Goal: Information Seeking & Learning: Check status

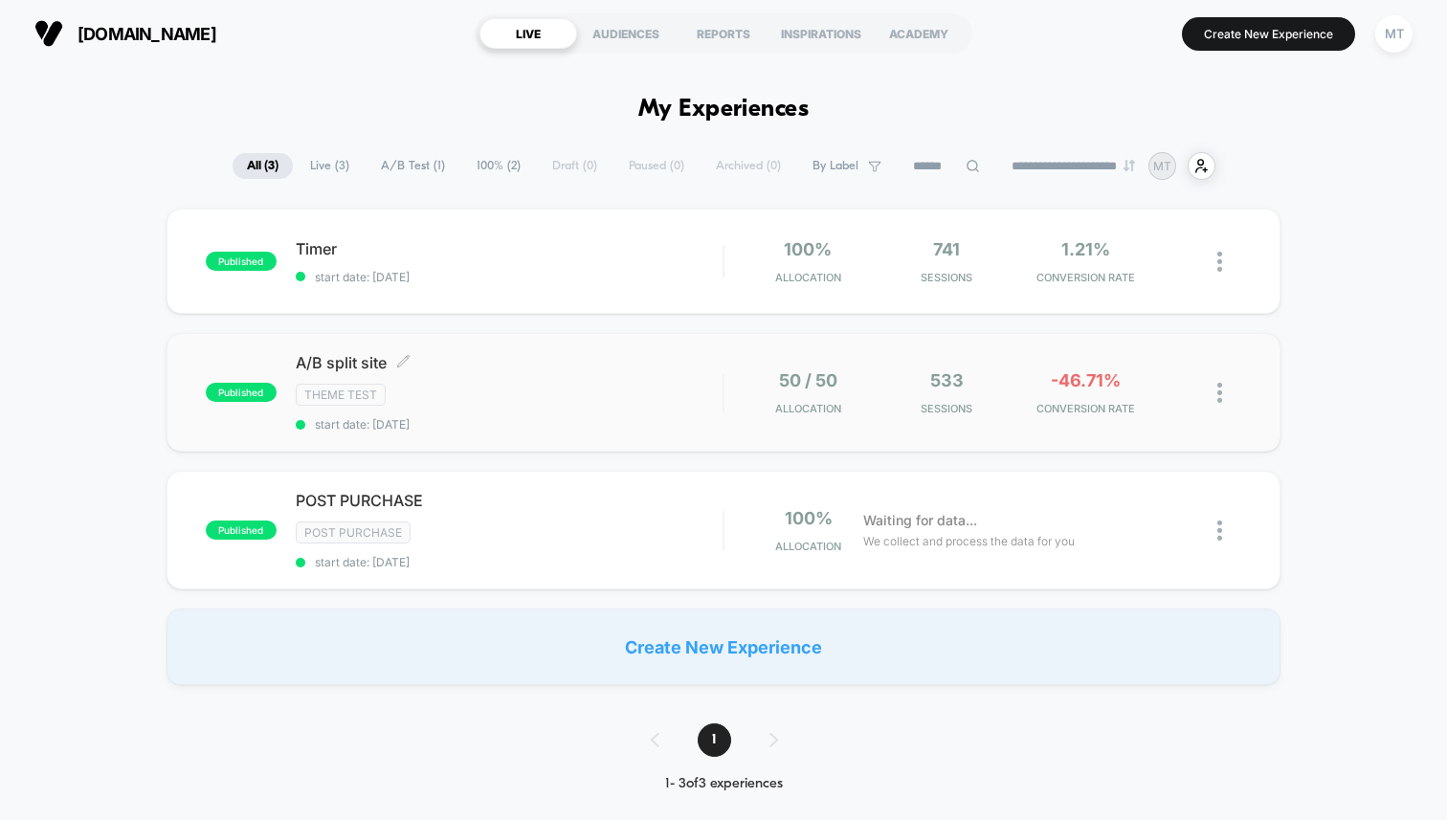
click at [512, 368] on span "A/B split site Click to edit experience details" at bounding box center [509, 362] width 427 height 19
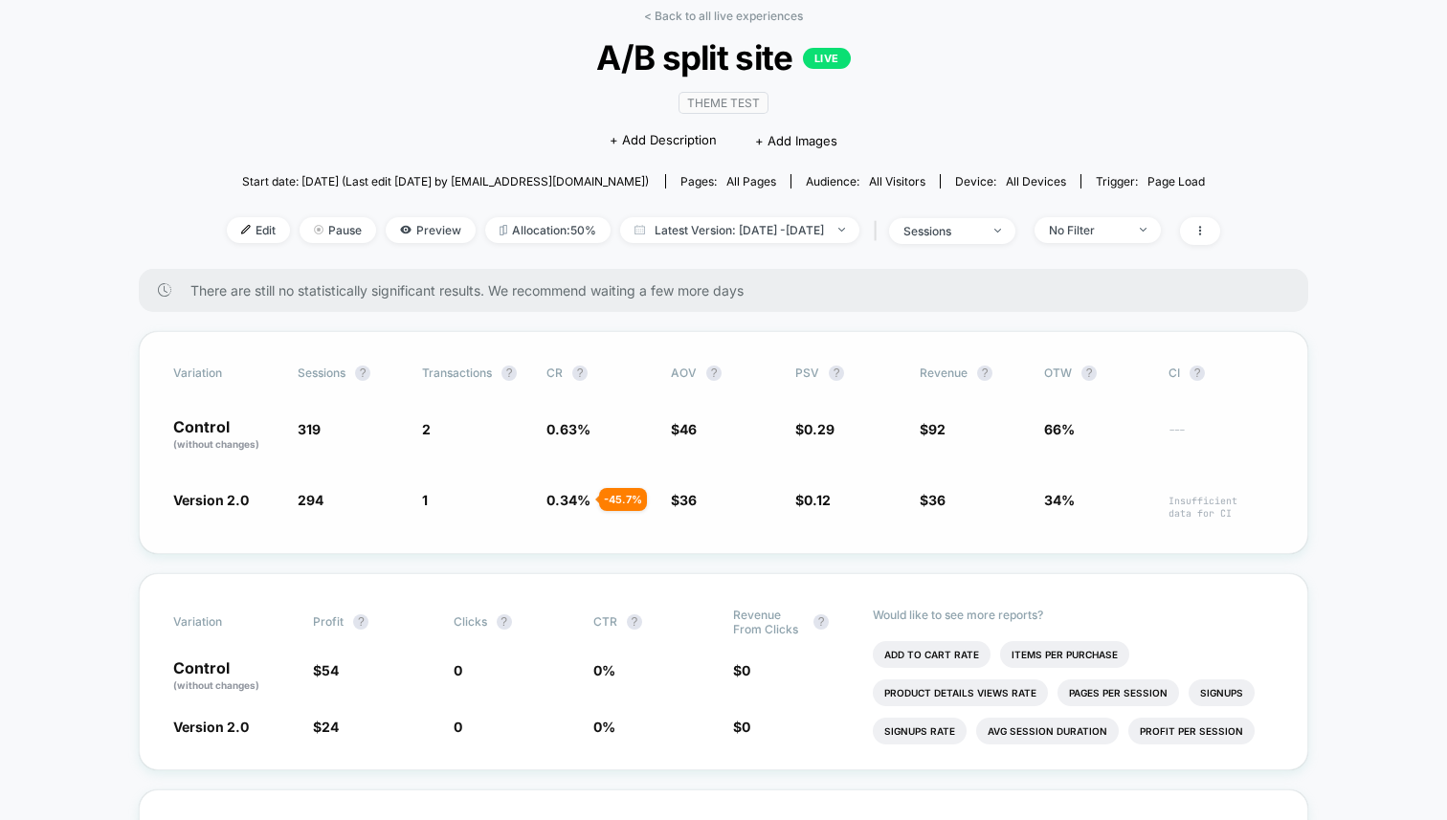
scroll to position [100, 0]
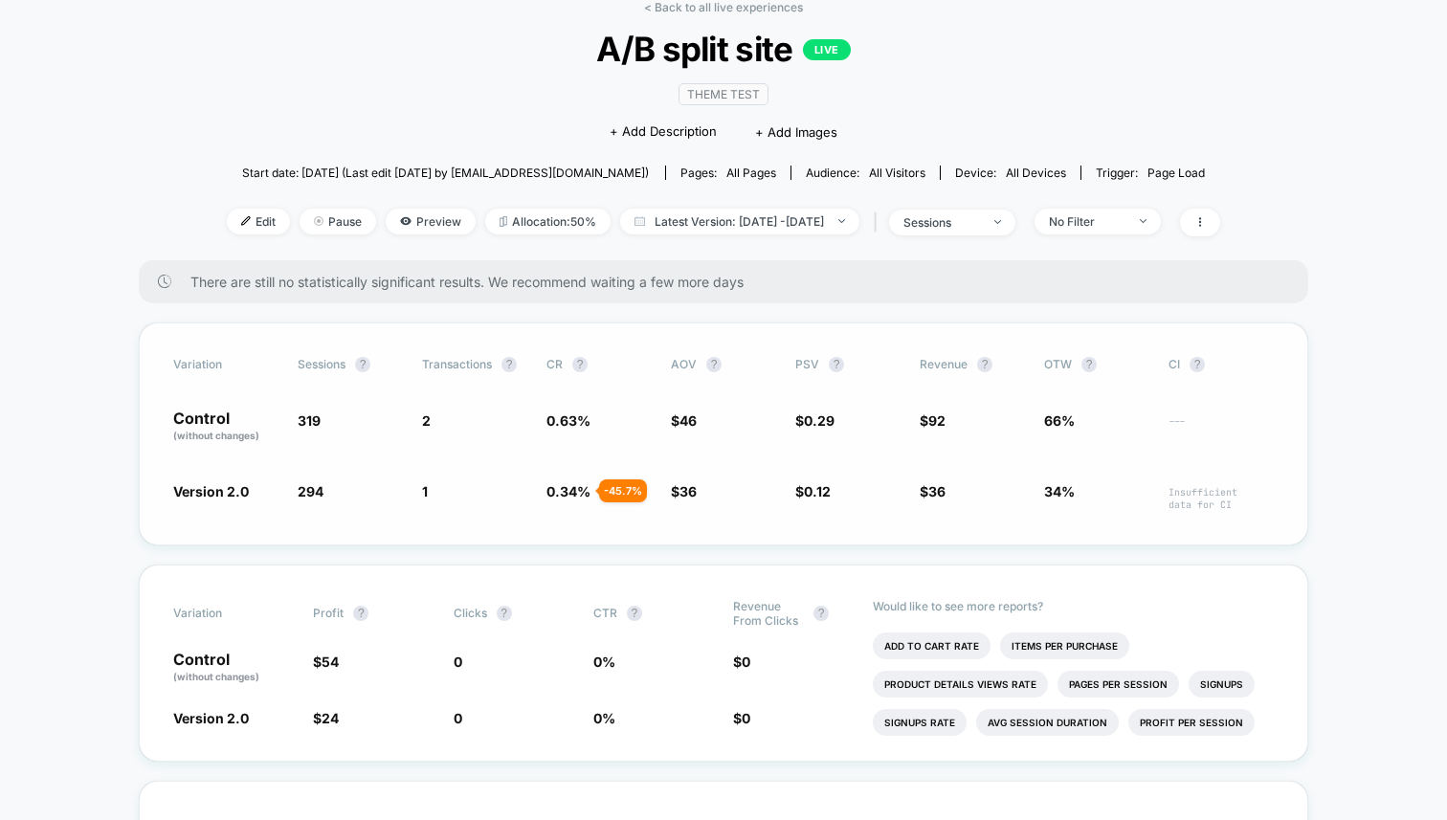
click at [619, 482] on div "- 45.7 %" at bounding box center [623, 491] width 48 height 23
click at [619, 486] on div "- 45.7 %" at bounding box center [623, 491] width 48 height 23
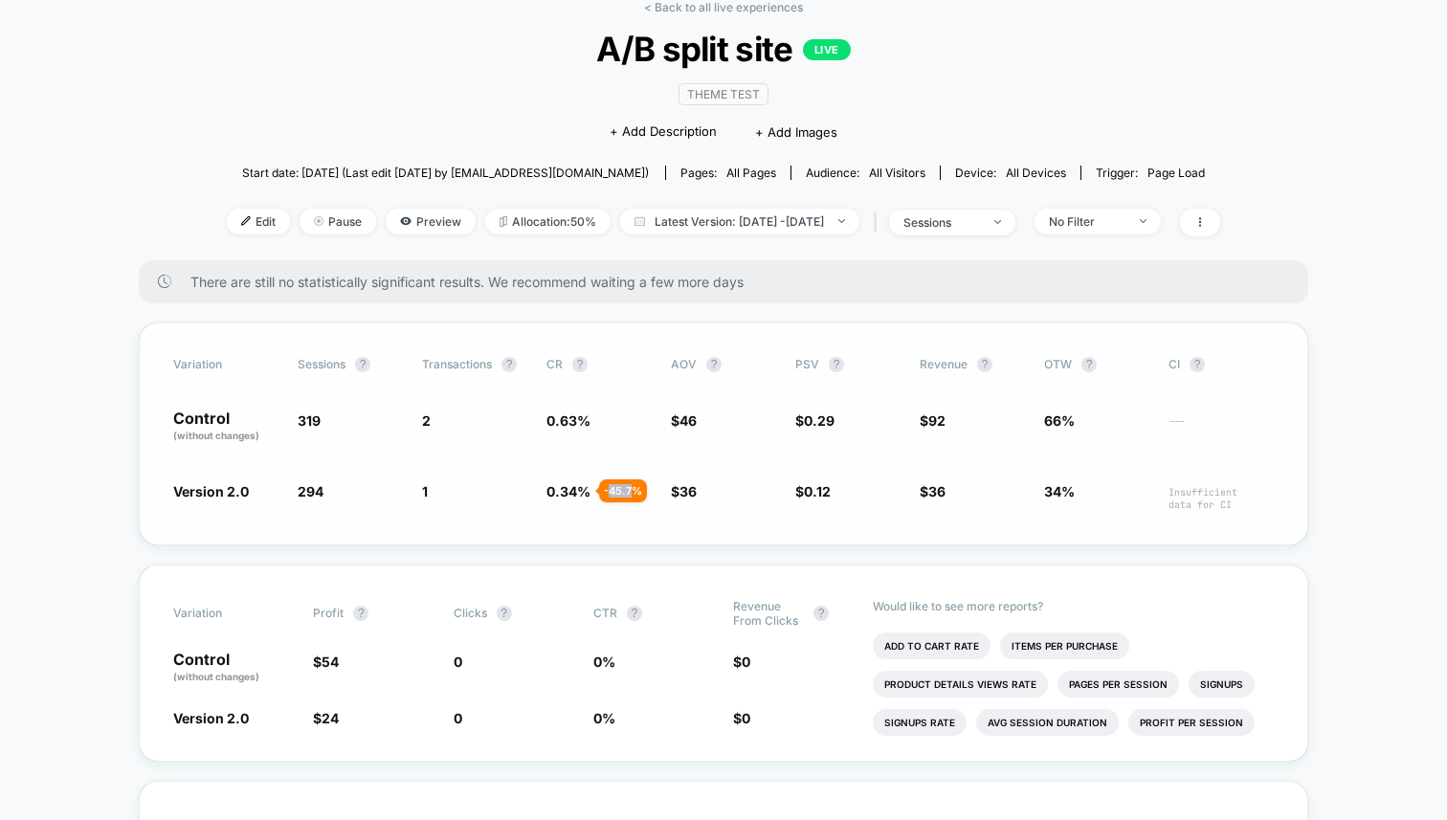
click at [619, 486] on div "- 45.7 %" at bounding box center [623, 491] width 48 height 23
